Goal: Find specific page/section: Find specific page/section

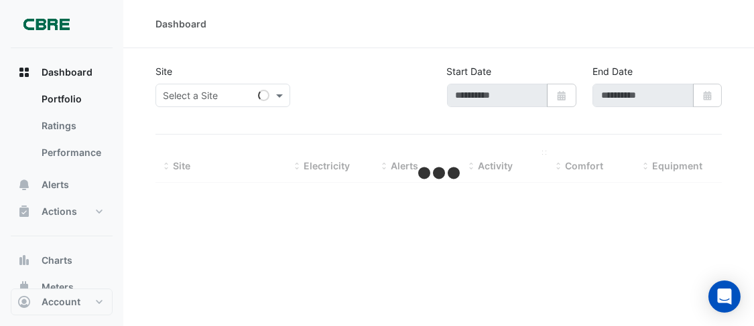
type input "**********"
select select "**"
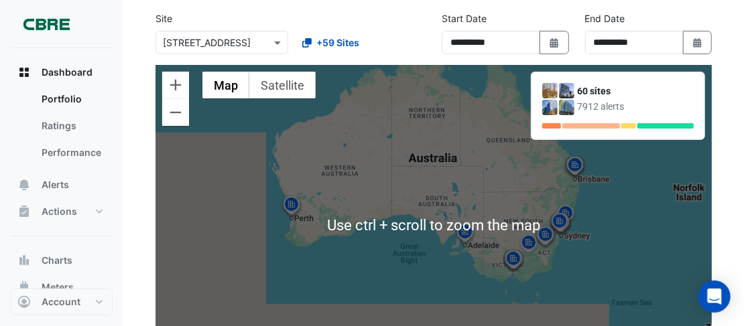
scroll to position [67, 0]
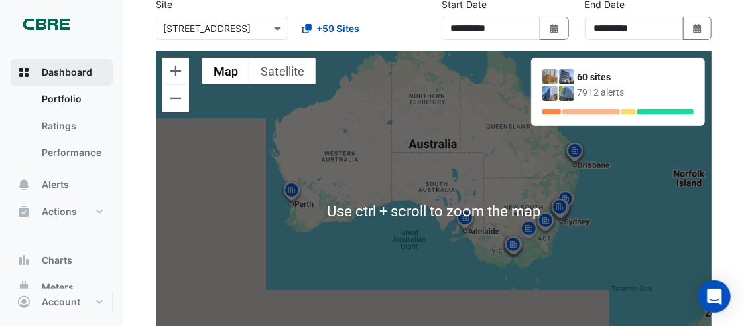
click at [58, 64] on button "Dashboard" at bounding box center [62, 72] width 102 height 27
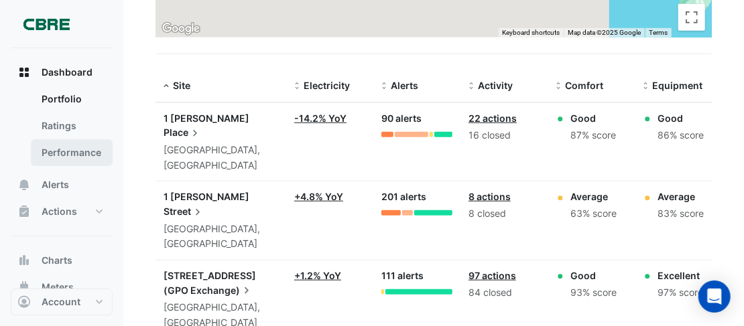
scroll to position [134, 0]
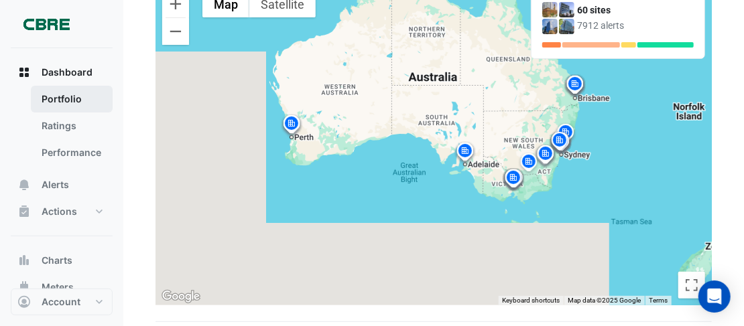
click at [54, 95] on link "Portfolio" at bounding box center [72, 99] width 82 height 27
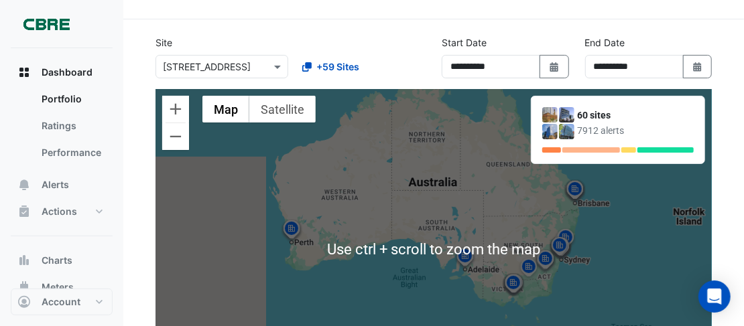
scroll to position [0, 0]
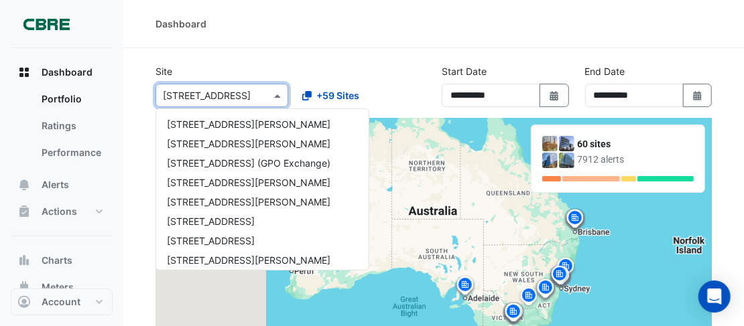
click at [275, 90] on span at bounding box center [279, 95] width 17 height 14
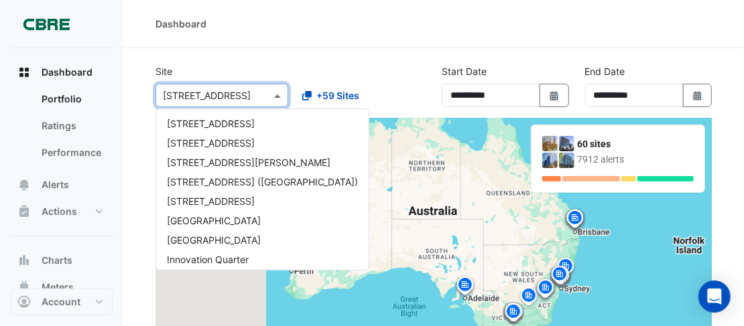
scroll to position [1016, 0]
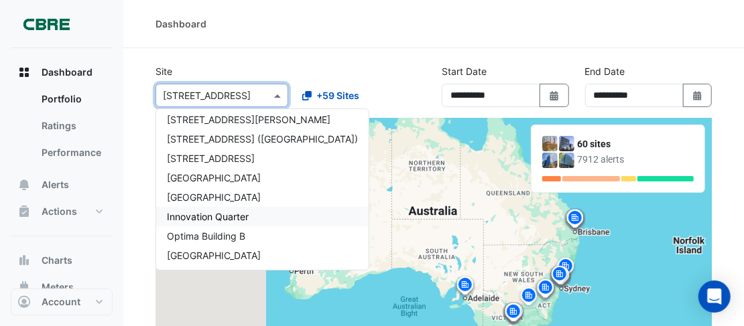
click at [229, 215] on span "Innovation Quarter" at bounding box center [208, 216] width 82 height 11
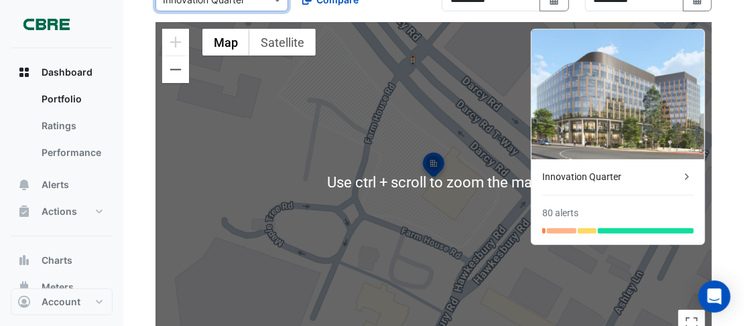
scroll to position [134, 0]
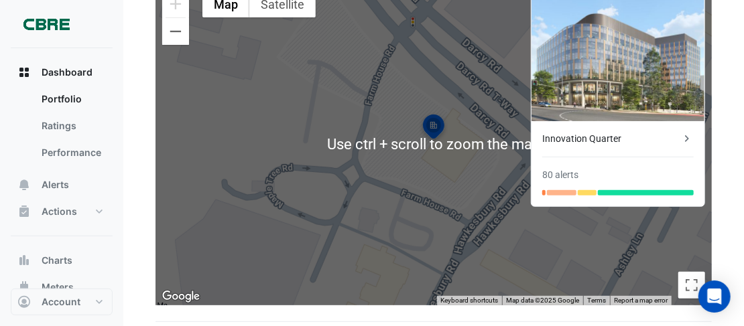
click at [316, 225] on div "To activate drag with keyboard, press Alt + Enter. Once in keyboard drag state,…" at bounding box center [434, 145] width 556 height 322
